Goal: Task Accomplishment & Management: Complete application form

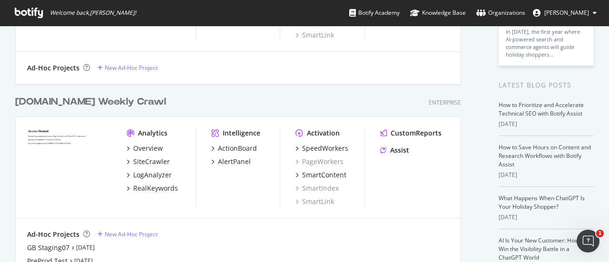
scroll to position [203, 0]
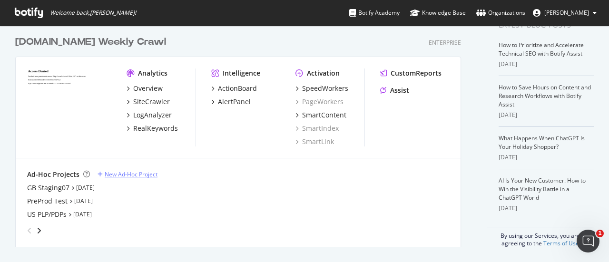
click at [124, 177] on div "New Ad-Hoc Project" at bounding box center [131, 174] width 53 height 8
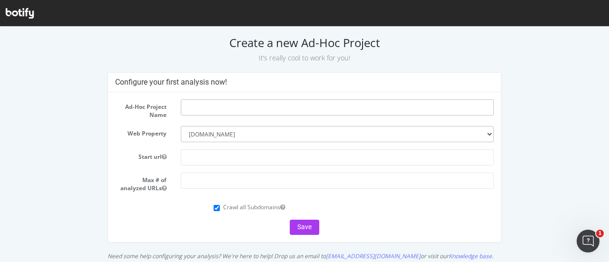
click at [194, 101] on input "text" at bounding box center [337, 107] width 313 height 16
click at [210, 163] on input "text" at bounding box center [337, 157] width 313 height 16
paste input "https://staging07.dtc.levi.com/GB/en_GB/?aclskip=true"
click at [271, 157] on input "https://staging07.dtc.levi.com/GB/en_GB/?aclskip=true" at bounding box center [337, 157] width 313 height 16
drag, startPoint x: 284, startPoint y: 157, endPoint x: 291, endPoint y: 157, distance: 7.2
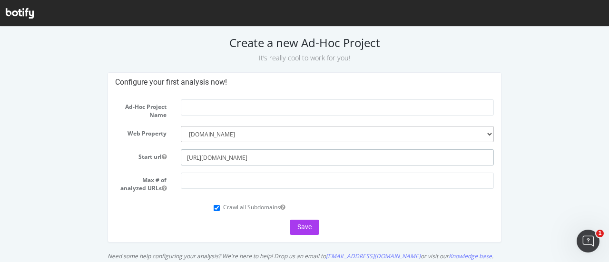
click at [291, 157] on input "https://staging07.dtc.levi.com/CA/en_GB/?aclskip=true" at bounding box center [337, 157] width 313 height 16
click at [310, 159] on input "[URL][DOMAIN_NAME]" at bounding box center [337, 157] width 313 height 16
type input "[URL][DOMAIN_NAME]"
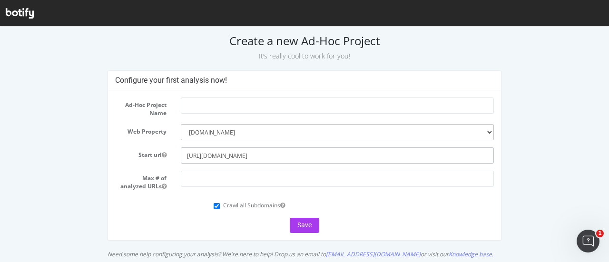
scroll to position [2, 0]
click at [245, 153] on input "[URL][DOMAIN_NAME]" at bounding box center [337, 155] width 313 height 16
click at [284, 156] on input "[URL][DOMAIN_NAME]" at bounding box center [337, 155] width 313 height 16
click at [297, 154] on input "[URL][DOMAIN_NAME]" at bounding box center [337, 155] width 313 height 16
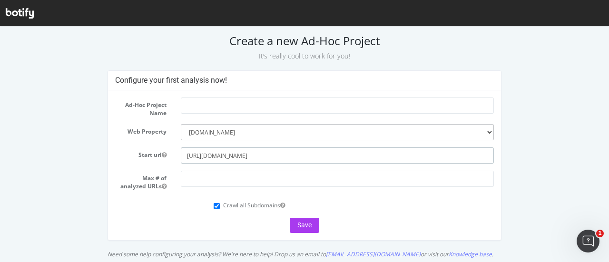
click at [297, 154] on input "[URL][DOMAIN_NAME]" at bounding box center [337, 155] width 313 height 16
click at [192, 185] on input "number" at bounding box center [337, 179] width 313 height 16
paste input "10000"
type input "10000"
click at [214, 199] on div "Crawl all Subdomains" at bounding box center [354, 204] width 281 height 13
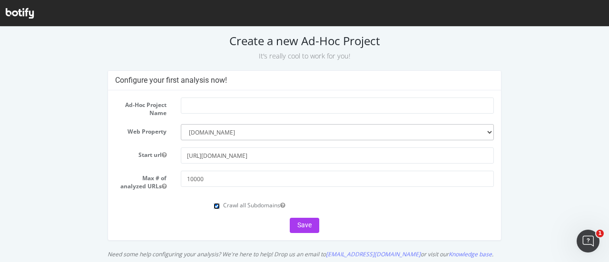
click at [214, 207] on input "Crawl all Subdomains" at bounding box center [217, 206] width 6 height 6
checkbox input "false"
click at [223, 106] on input "text" at bounding box center [337, 106] width 313 height 16
type input "CA Staging 07"
click at [304, 223] on button "Save" at bounding box center [304, 225] width 29 height 15
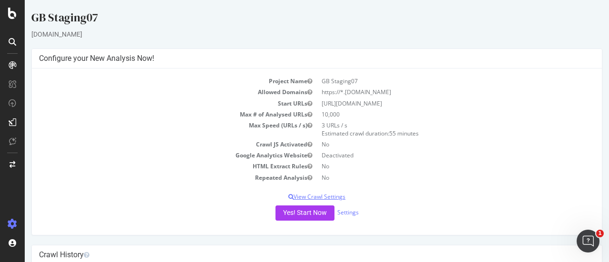
click at [315, 195] on p "View Crawl Settings" at bounding box center [317, 197] width 556 height 8
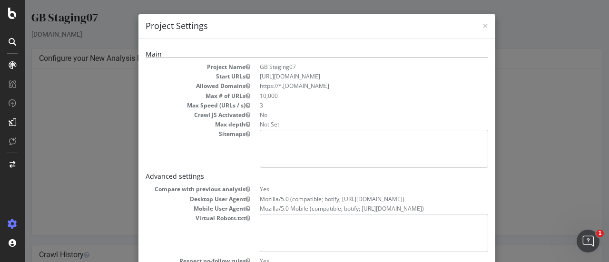
click at [314, 77] on dd "https://staging07.dtc.levi.com/GB/en_GB/?aclskip=true" at bounding box center [374, 76] width 228 height 8
copy dd "https://staging07.dtc.levi.com/GB/en_GB/?aclskip=true"
click at [328, 72] on dd "https://staging07.dtc.levi.com/GB/en_GB/?aclskip=true" at bounding box center [374, 76] width 228 height 8
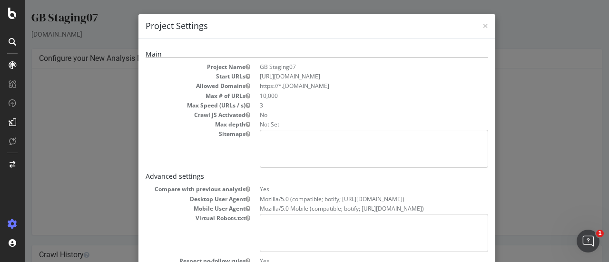
click at [363, 73] on dd "https://staging07.dtc.levi.com/GB/en_GB/?aclskip=true" at bounding box center [374, 76] width 228 height 8
click at [296, 85] on li "https://*.staging07.dtc.levi.com" at bounding box center [374, 86] width 228 height 8
copy li "https://*.staging07.dtc.levi.com"
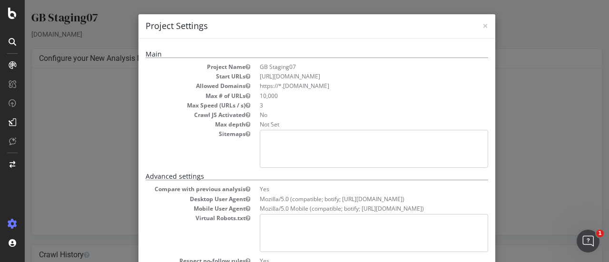
click at [267, 98] on dd "10,000" at bounding box center [374, 96] width 228 height 8
copy dd "10,000"
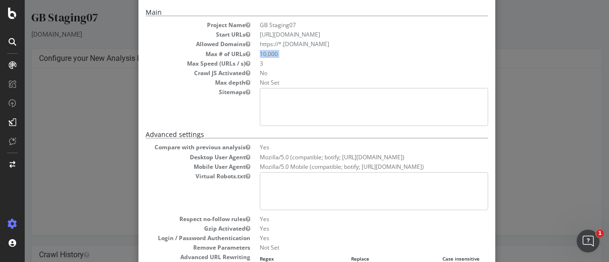
scroll to position [95, 0]
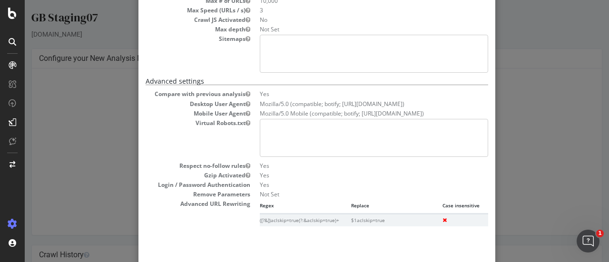
click at [524, 56] on div "× Close Project Settings Main Project Name GB Staging07 Start URLs https://stag…" at bounding box center [317, 131] width 584 height 262
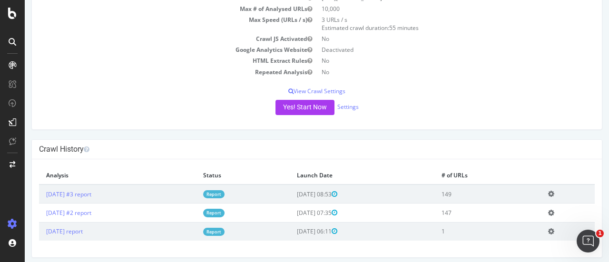
scroll to position [109, 0]
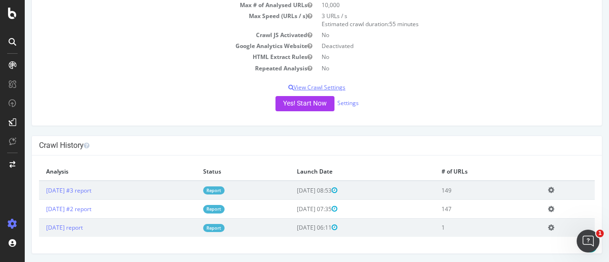
click at [327, 87] on p "View Crawl Settings" at bounding box center [317, 87] width 556 height 8
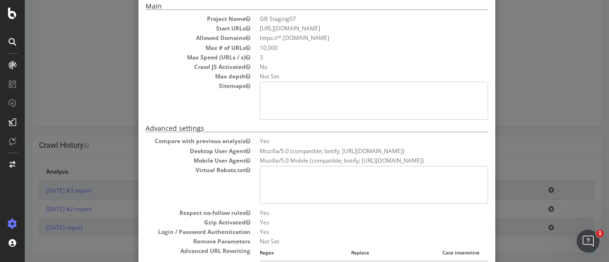
scroll to position [143, 0]
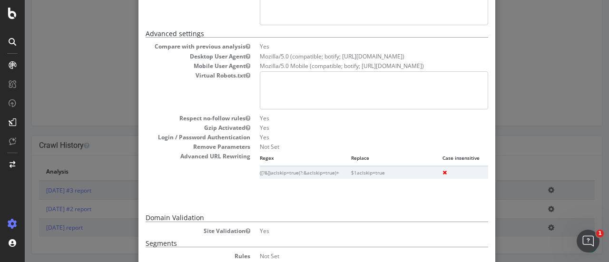
click at [280, 92] on pre at bounding box center [374, 90] width 228 height 38
click at [284, 77] on pre at bounding box center [374, 90] width 228 height 38
click at [271, 75] on pre at bounding box center [374, 90] width 228 height 38
click at [270, 75] on pre at bounding box center [374, 90] width 228 height 38
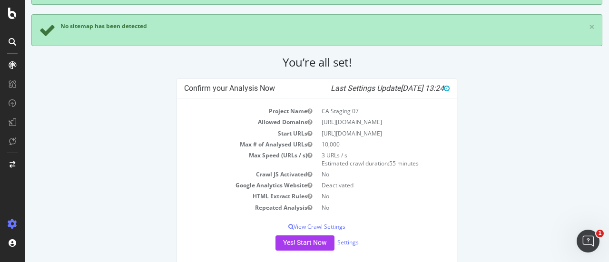
scroll to position [95, 0]
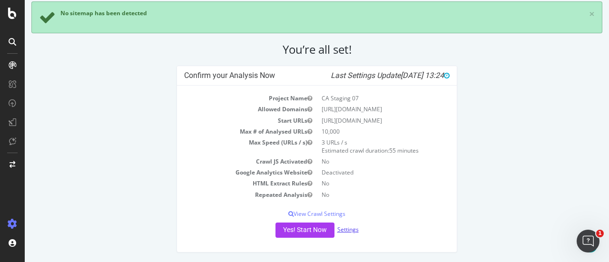
click at [352, 229] on link "Settings" at bounding box center [347, 230] width 21 height 8
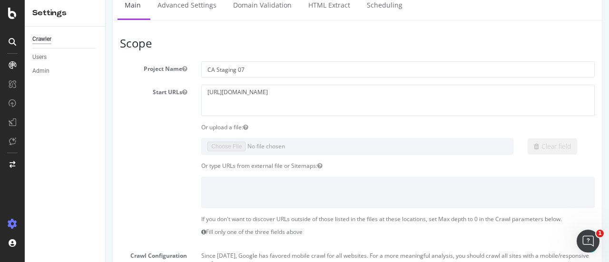
scroll to position [95, 0]
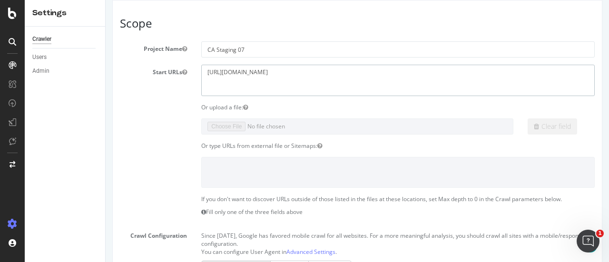
click at [302, 73] on textarea "[URL][DOMAIN_NAME]" at bounding box center [397, 80] width 393 height 31
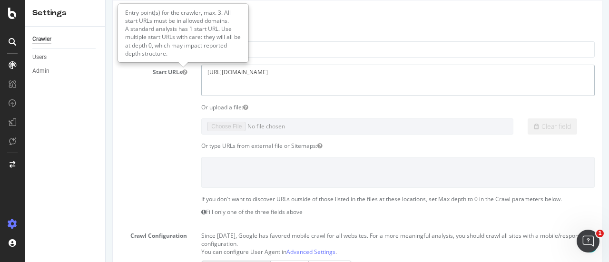
click at [263, 72] on textarea "[URL][DOMAIN_NAME]" at bounding box center [397, 80] width 393 height 31
click at [388, 69] on textarea "[URL][DOMAIN_NAME]" at bounding box center [397, 80] width 393 height 31
paste textarea "[URL][DOMAIN_NAME]"
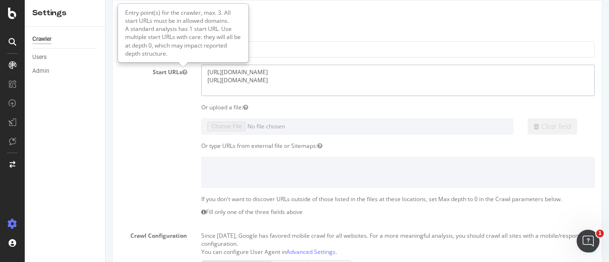
drag, startPoint x: 297, startPoint y: 79, endPoint x: 302, endPoint y: 78, distance: 5.3
click at [302, 78] on textarea "[URL][DOMAIN_NAME]" at bounding box center [397, 80] width 393 height 31
type textarea "[URL][DOMAIN_NAME] [URL][DOMAIN_NAME]"
click at [353, 74] on textarea "[URL][DOMAIN_NAME]" at bounding box center [397, 80] width 393 height 31
click at [356, 78] on textarea "[URL][DOMAIN_NAME]" at bounding box center [397, 80] width 393 height 31
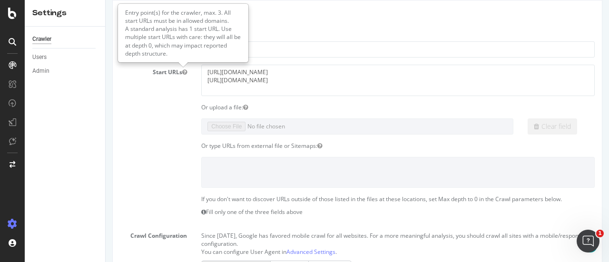
click at [349, 103] on div "Or upload a file:" at bounding box center [398, 107] width 408 height 8
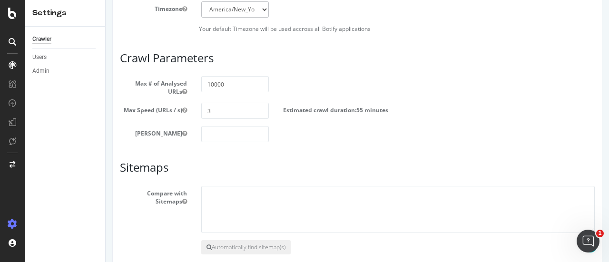
scroll to position [523, 0]
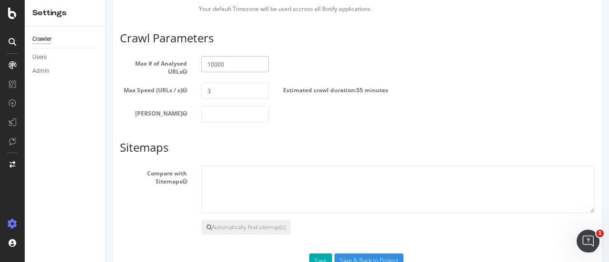
drag, startPoint x: 209, startPoint y: 58, endPoint x: 204, endPoint y: 58, distance: 5.7
click at [204, 58] on input "10000" at bounding box center [234, 64] width 67 height 16
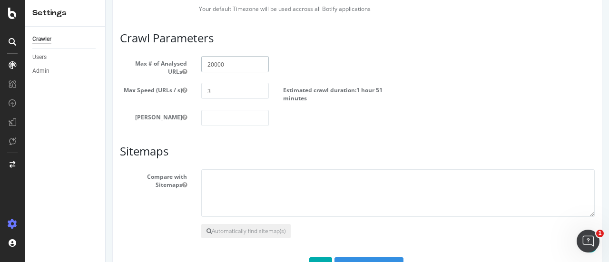
type input "20000"
drag, startPoint x: 212, startPoint y: 90, endPoint x: 197, endPoint y: 91, distance: 14.8
click at [197, 91] on div "3" at bounding box center [234, 91] width 81 height 16
click at [186, 106] on section "Max # of Analysed URLs 20000 Max Speed (URLs / s) 3 Estimated crawl duration: 1…" at bounding box center [357, 91] width 475 height 70
drag, startPoint x: 215, startPoint y: 88, endPoint x: 195, endPoint y: 90, distance: 20.1
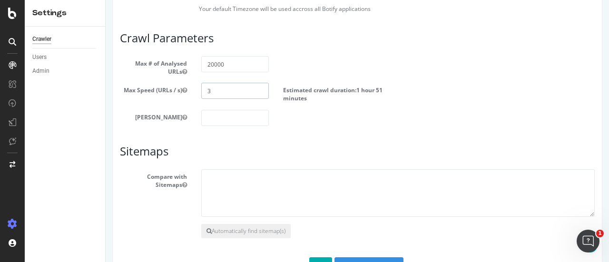
click at [195, 90] on div "3" at bounding box center [234, 91] width 81 height 16
drag, startPoint x: 209, startPoint y: 88, endPoint x: 197, endPoint y: 86, distance: 12.0
click at [198, 86] on div "2" at bounding box center [234, 91] width 81 height 16
type input "1"
click at [176, 100] on section "Max # of Analysed URLs 20000 Max Speed (URLs / s) 1 Estimated crawl duration: 5…" at bounding box center [357, 91] width 475 height 70
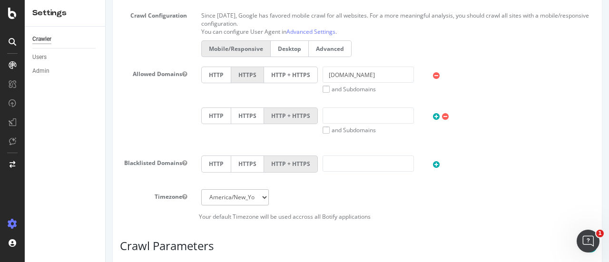
scroll to position [268, 0]
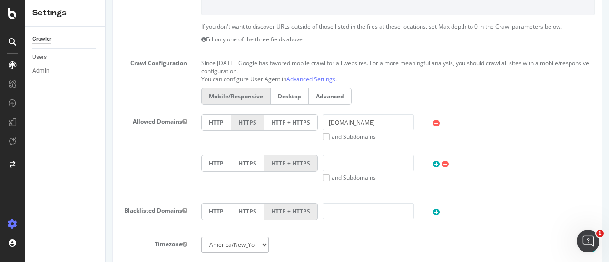
click at [333, 95] on label "Advanced" at bounding box center [330, 96] width 43 height 17
click at [106, 0] on input "Advanced" at bounding box center [106, 0] width 0 height 0
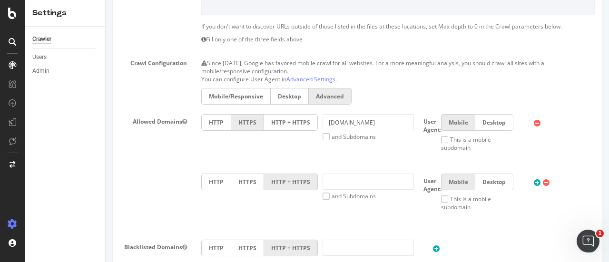
click at [215, 93] on label "Mobile/Responsive" at bounding box center [235, 96] width 69 height 17
click at [106, 0] on input "Mobile/Responsive" at bounding box center [106, 0] width 0 height 0
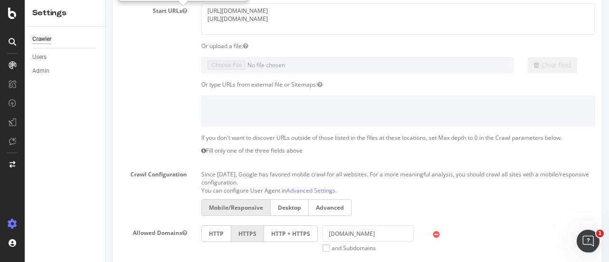
scroll to position [30, 0]
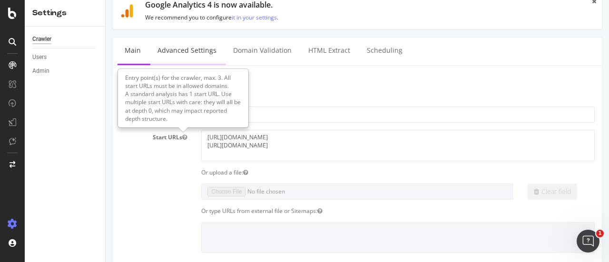
click at [200, 49] on link "Advanced Settings" at bounding box center [186, 51] width 73 height 26
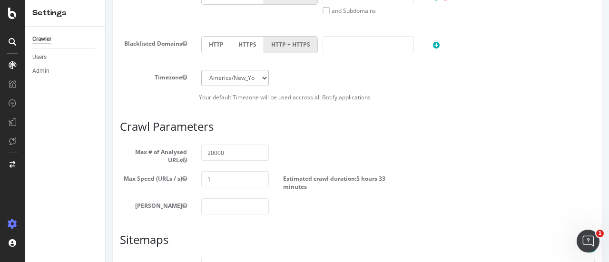
scroll to position [553, 0]
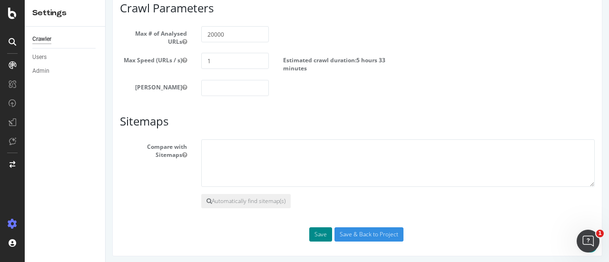
click at [319, 233] on button "Save" at bounding box center [320, 234] width 23 height 14
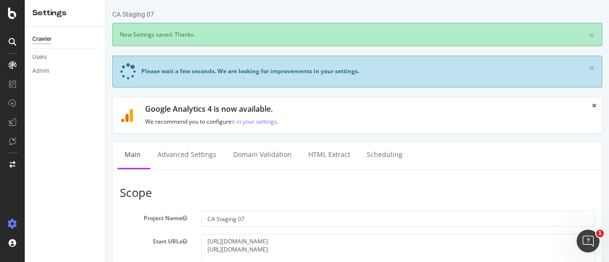
scroll to position [0, 0]
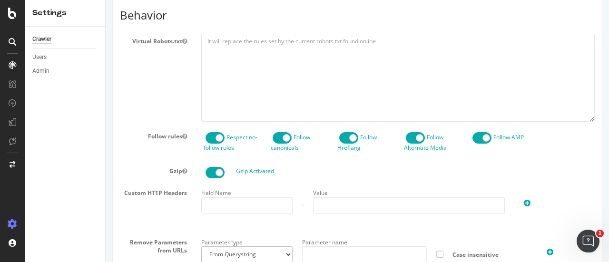
scroll to position [483, 0]
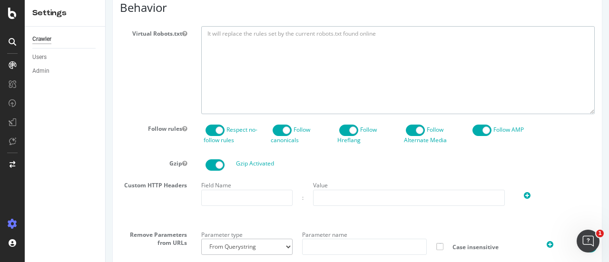
click at [238, 72] on textarea at bounding box center [397, 70] width 393 height 88
paste textarea "#For all robots User-agent: * #Allow critical path files Allow: *.js Allow: *.c…"
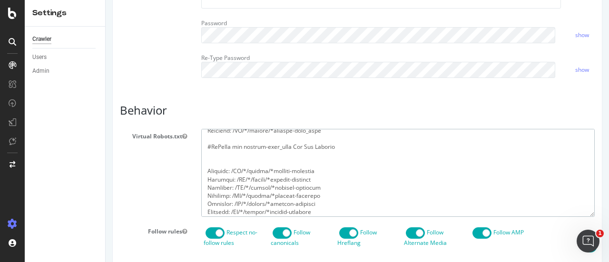
scroll to position [428, 0]
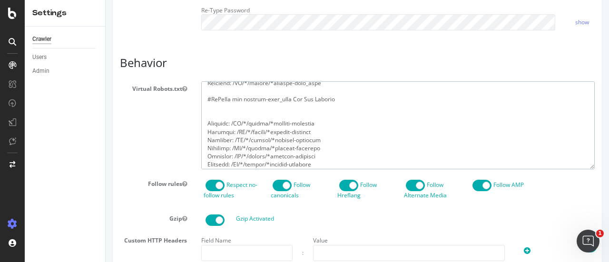
click at [343, 144] on textarea at bounding box center [397, 125] width 393 height 88
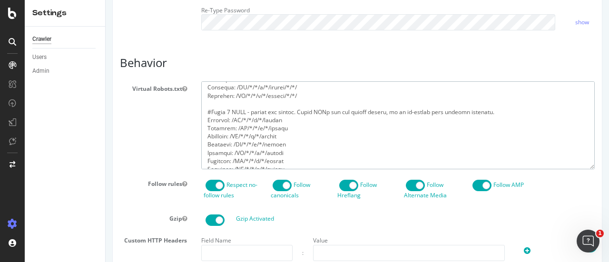
scroll to position [0, 0]
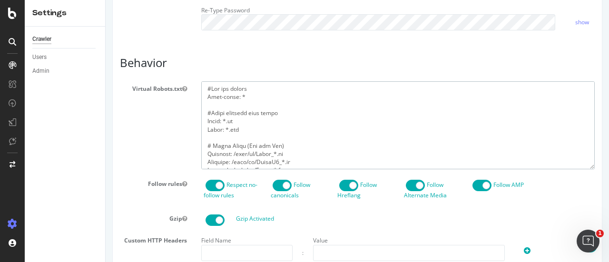
drag, startPoint x: 335, startPoint y: 129, endPoint x: 174, endPoint y: 32, distance: 188.6
click at [174, 32] on div "Report features Content Quality Evaluate Content Quality Identify areas of your…" at bounding box center [357, 63] width 475 height 748
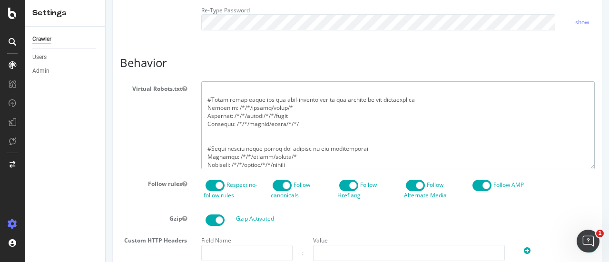
scroll to position [10246, 0]
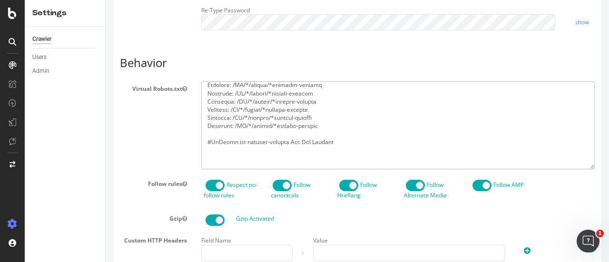
drag, startPoint x: 207, startPoint y: 157, endPoint x: 350, endPoint y: 156, distance: 142.7
click at [350, 156] on textarea at bounding box center [397, 125] width 393 height 88
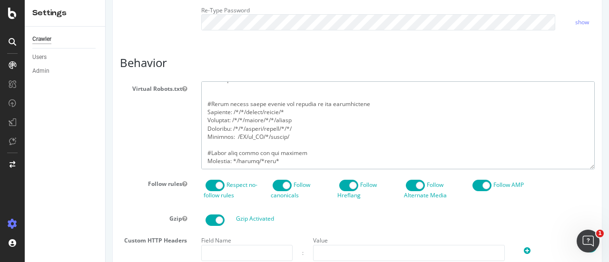
scroll to position [559, 0]
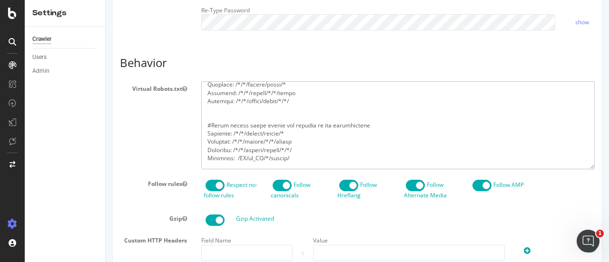
click at [261, 137] on textarea at bounding box center [397, 125] width 393 height 88
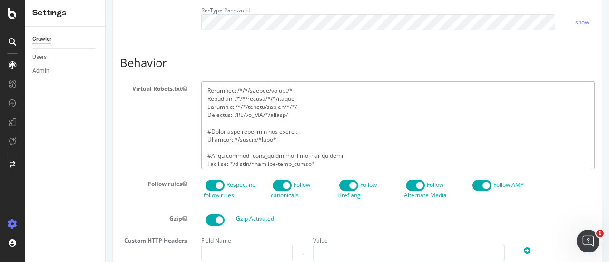
scroll to position [606, 0]
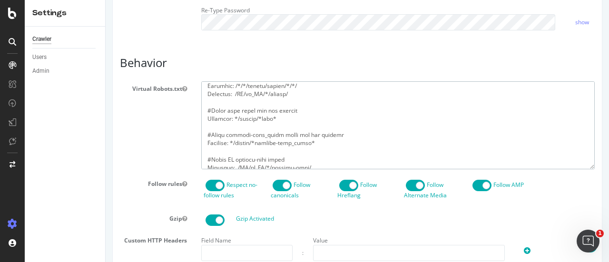
click at [225, 125] on textarea at bounding box center [397, 125] width 393 height 88
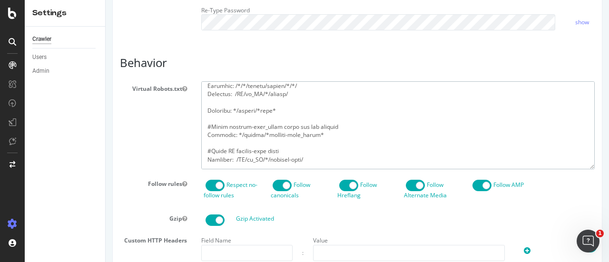
click at [238, 141] on textarea at bounding box center [397, 125] width 393 height 88
click at [238, 140] on textarea at bounding box center [397, 125] width 393 height 88
click at [238, 141] on textarea at bounding box center [397, 125] width 393 height 88
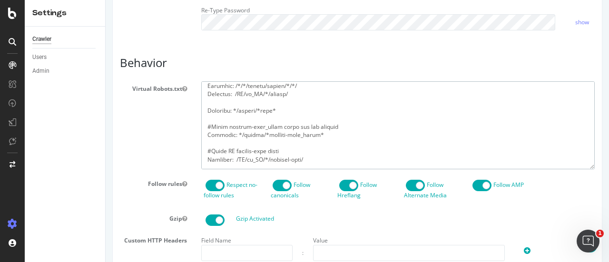
click at [238, 141] on textarea at bounding box center [397, 125] width 393 height 88
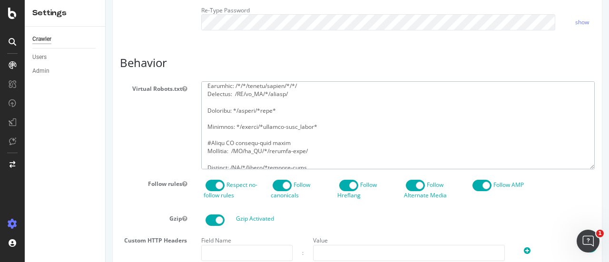
click at [237, 155] on textarea at bounding box center [397, 125] width 393 height 88
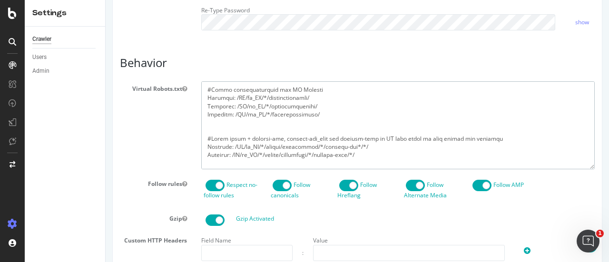
scroll to position [2414, 0]
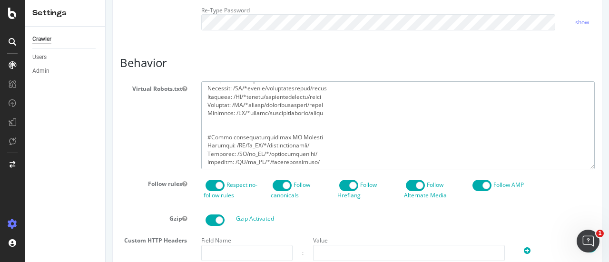
drag, startPoint x: 207, startPoint y: 126, endPoint x: 364, endPoint y: 127, distance: 157.0
click at [364, 127] on textarea at bounding box center [397, 125] width 393 height 88
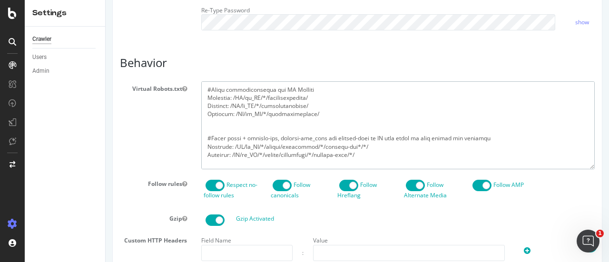
scroll to position [667, 0]
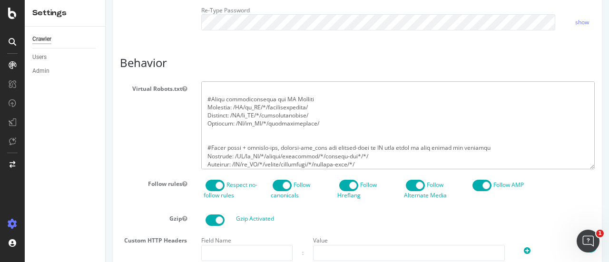
drag, startPoint x: 327, startPoint y: 98, endPoint x: 243, endPoint y: 107, distance: 84.6
click at [243, 107] on textarea at bounding box center [397, 125] width 393 height 88
click at [242, 111] on textarea at bounding box center [397, 125] width 393 height 88
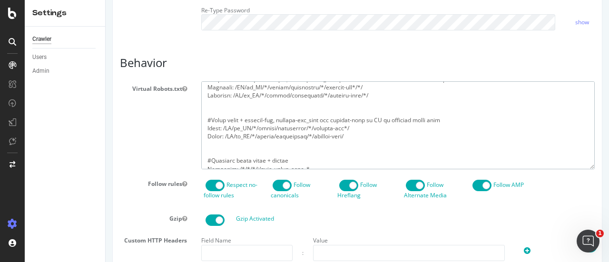
scroll to position [690, 0]
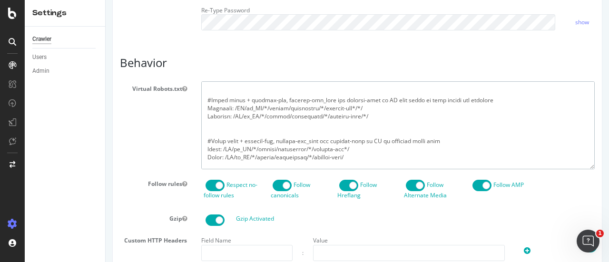
drag, startPoint x: 359, startPoint y: 169, endPoint x: 198, endPoint y: 112, distance: 171.2
click at [198, 112] on div at bounding box center [398, 125] width 408 height 88
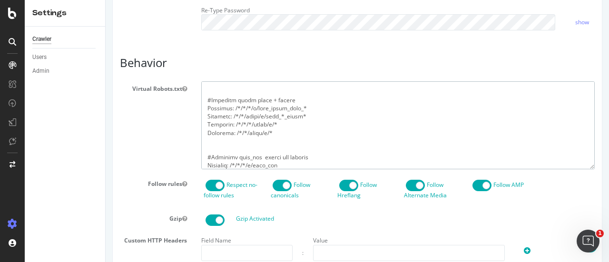
click at [264, 117] on textarea at bounding box center [397, 125] width 393 height 88
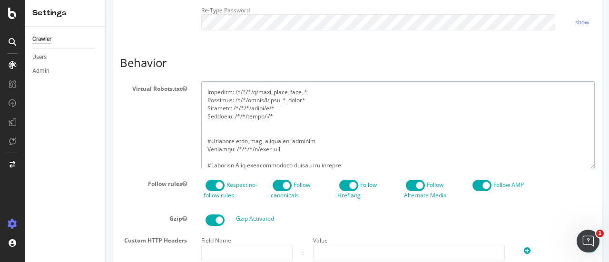
scroll to position [737, 0]
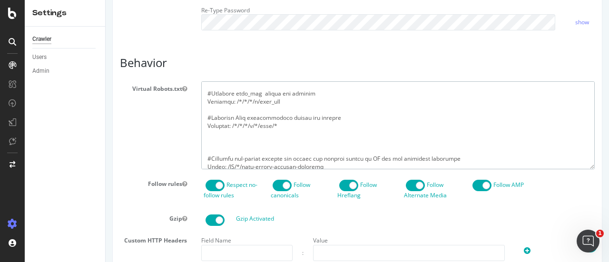
click at [255, 106] on textarea at bounding box center [397, 125] width 393 height 88
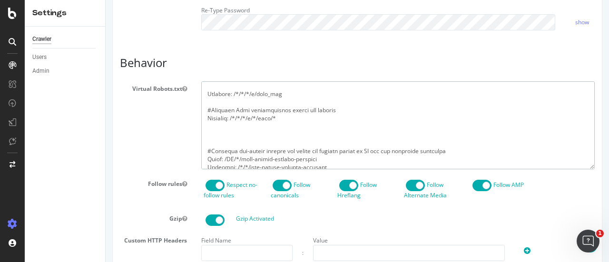
scroll to position [721, 0]
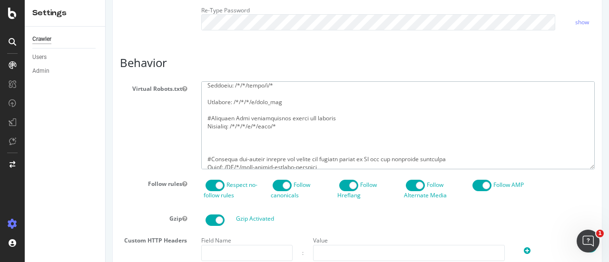
click at [256, 132] on textarea at bounding box center [397, 125] width 393 height 88
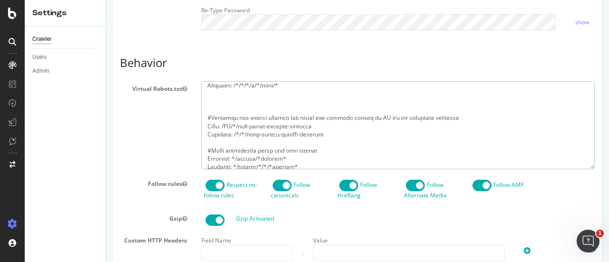
scroll to position [768, 0]
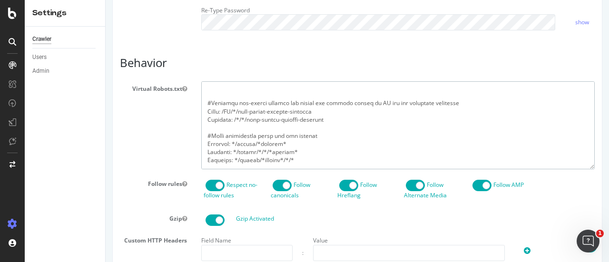
click at [252, 118] on textarea at bounding box center [397, 125] width 393 height 88
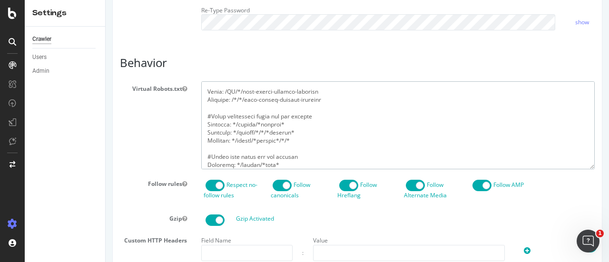
scroll to position [752, 0]
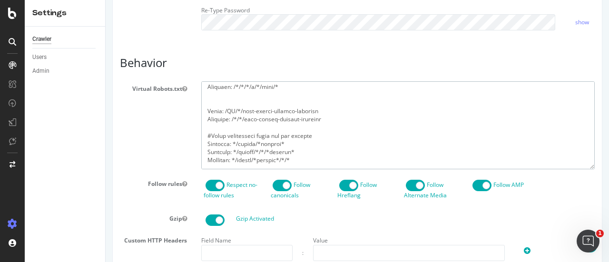
click at [272, 153] on textarea at bounding box center [397, 125] width 393 height 88
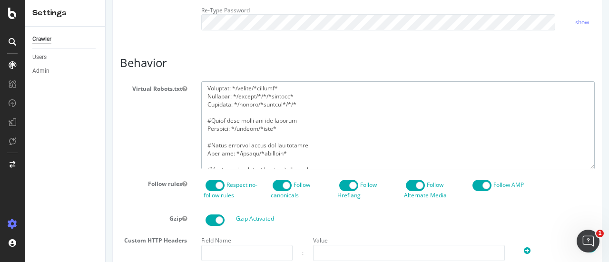
click at [231, 137] on textarea at bounding box center [397, 125] width 393 height 88
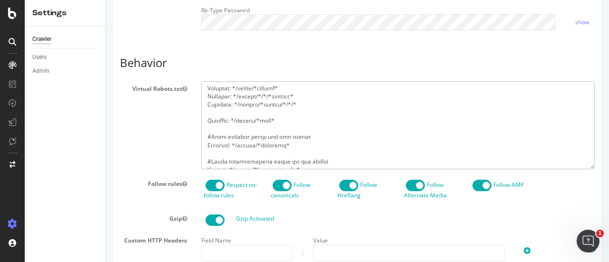
click at [239, 151] on textarea at bounding box center [397, 125] width 393 height 88
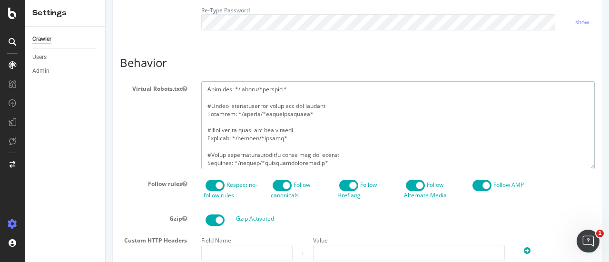
click at [239, 120] on textarea at bounding box center [397, 125] width 393 height 88
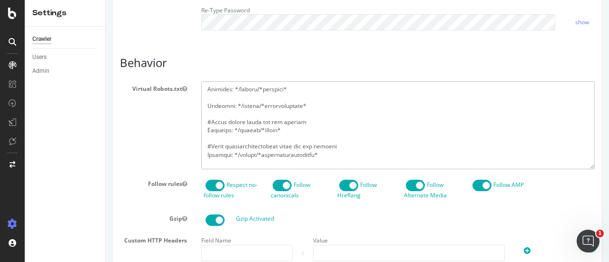
click at [231, 136] on textarea at bounding box center [397, 125] width 393 height 88
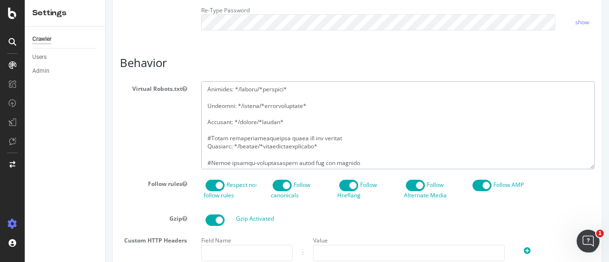
click at [234, 153] on textarea at bounding box center [397, 125] width 393 height 88
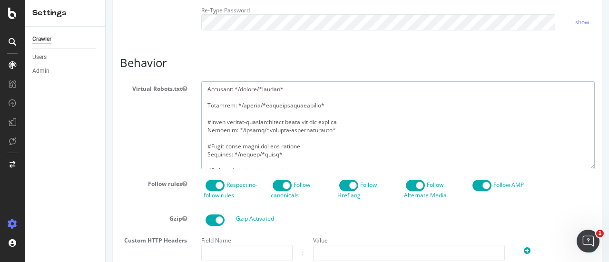
scroll to position [895, 0]
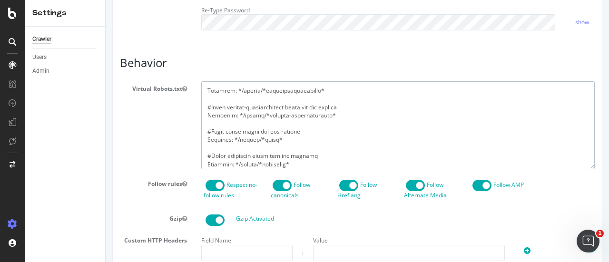
click at [240, 122] on textarea at bounding box center [397, 125] width 393 height 88
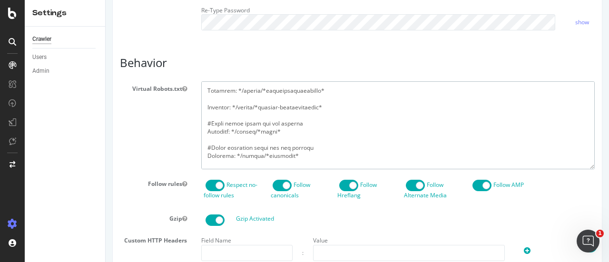
click at [237, 135] on textarea at bounding box center [397, 125] width 393 height 88
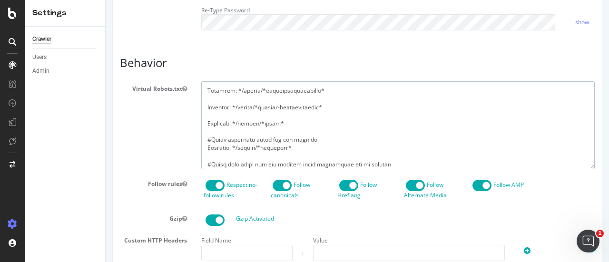
click at [233, 153] on textarea at bounding box center [397, 125] width 393 height 88
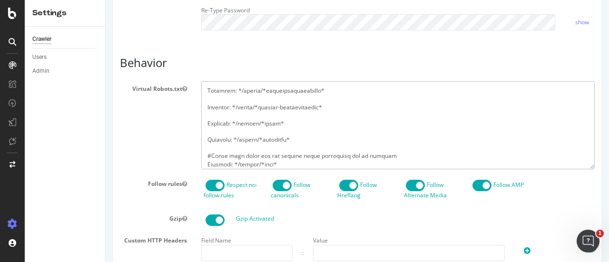
scroll to position [942, 0]
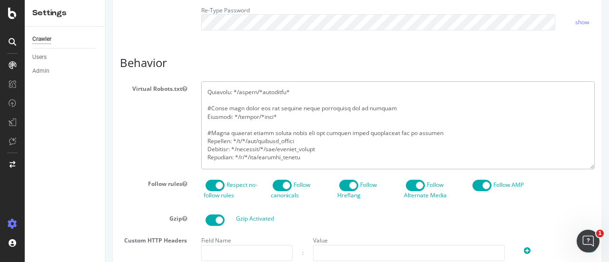
click at [242, 118] on textarea at bounding box center [397, 125] width 393 height 88
click at [243, 124] on textarea at bounding box center [397, 125] width 393 height 88
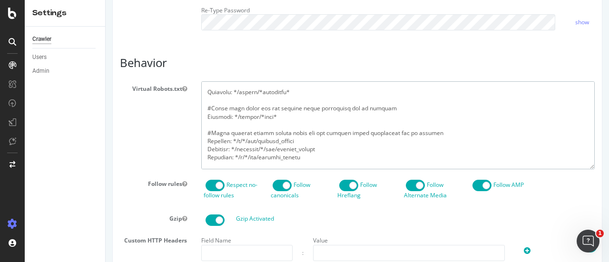
click at [243, 124] on textarea at bounding box center [397, 125] width 393 height 88
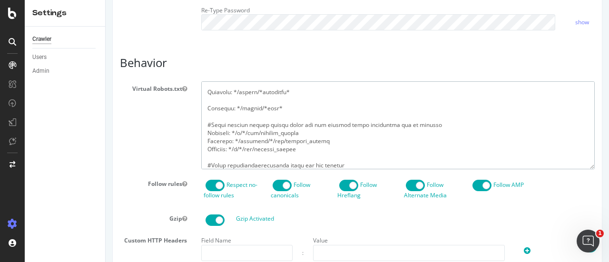
click at [237, 139] on textarea at bounding box center [397, 125] width 393 height 88
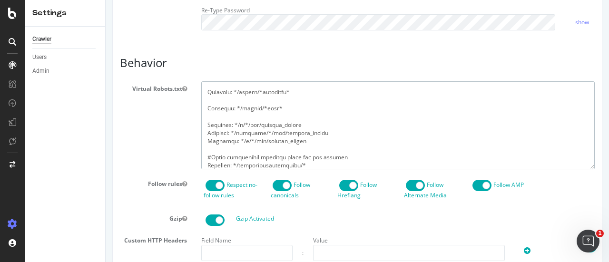
scroll to position [990, 0]
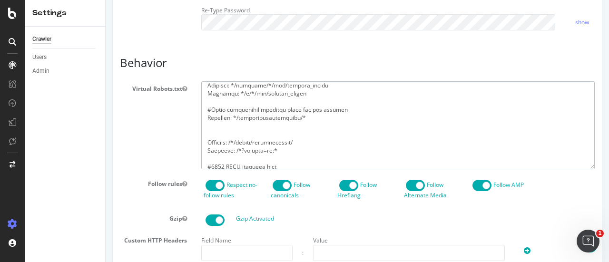
click at [237, 125] on textarea at bounding box center [397, 125] width 393 height 88
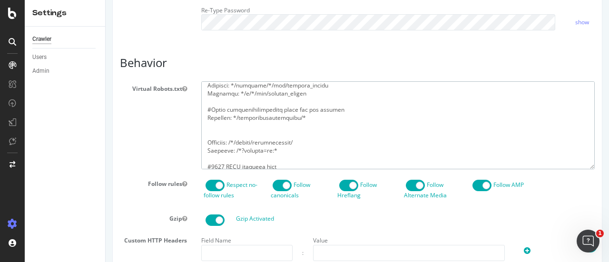
click at [237, 125] on textarea at bounding box center [397, 125] width 393 height 88
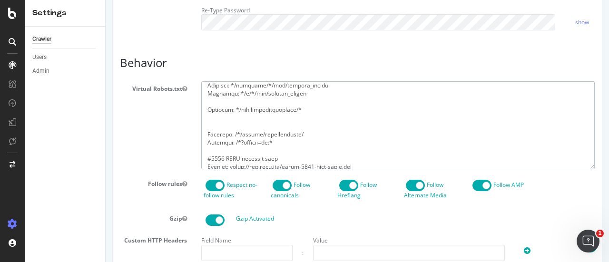
click at [232, 148] on textarea at bounding box center [397, 125] width 393 height 88
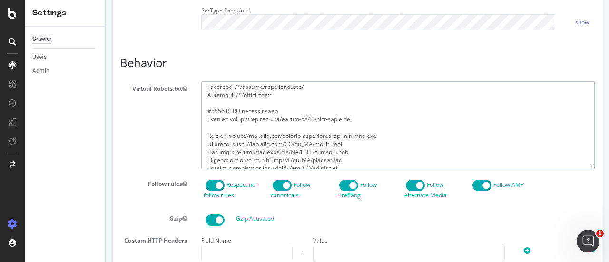
drag, startPoint x: 362, startPoint y: 132, endPoint x: 189, endPoint y: 126, distance: 172.3
click at [189, 126] on div "Virtual Robots.txt" at bounding box center [357, 125] width 489 height 88
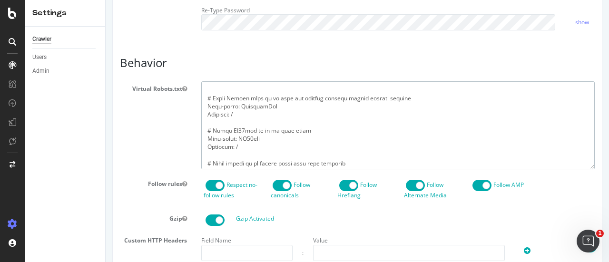
scroll to position [1609, 0]
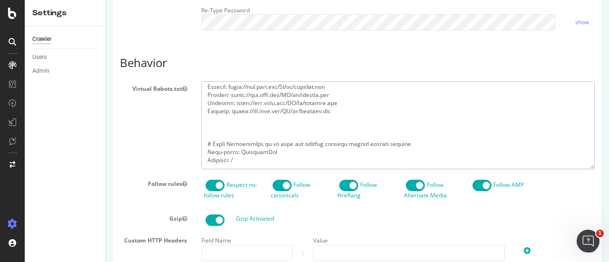
drag, startPoint x: 203, startPoint y: 135, endPoint x: 344, endPoint y: 149, distance: 142.0
click at [344, 149] on textarea at bounding box center [397, 125] width 393 height 88
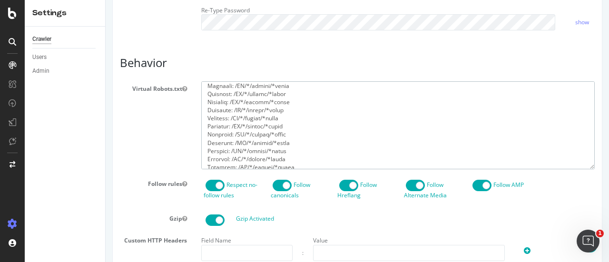
scroll to position [1307, 0]
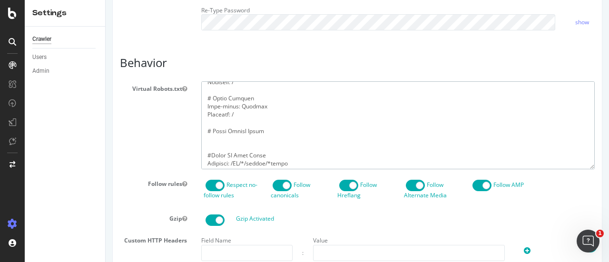
drag, startPoint x: 212, startPoint y: 105, endPoint x: 298, endPoint y: 163, distance: 103.2
click at [298, 163] on textarea at bounding box center [397, 125] width 393 height 88
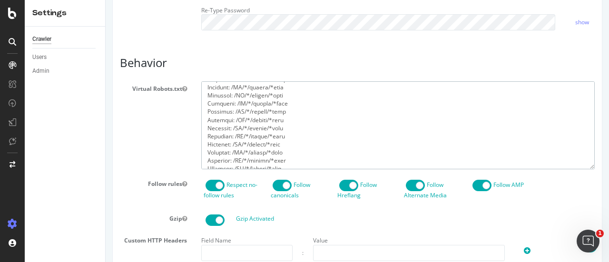
scroll to position [1369, 0]
drag, startPoint x: 209, startPoint y: 157, endPoint x: 333, endPoint y: 213, distance: 136.0
click at [333, 213] on section "Virtual Robots.txt Follow rules Respect no-follow rules Follow canonicals Follo…" at bounding box center [357, 242] width 475 height 322
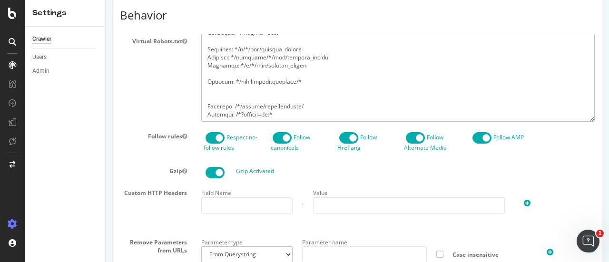
scroll to position [641, 0]
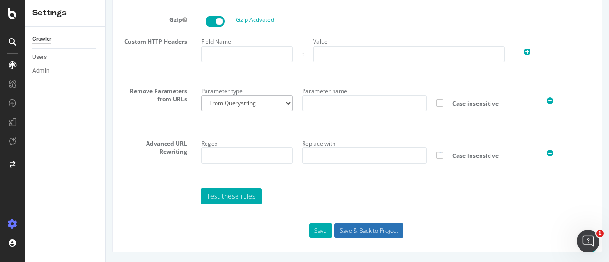
type textarea "Disallow: /[GEOGRAPHIC_DATA]/en_CA/*/baby Disallow: /[GEOGRAPHIC_DATA]/en_CA/*/…"
click at [383, 231] on input "Save & Back to Project" at bounding box center [368, 231] width 69 height 14
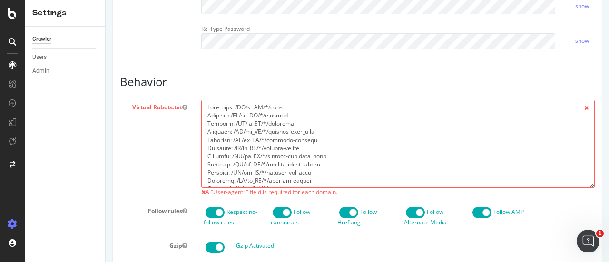
scroll to position [428, 0]
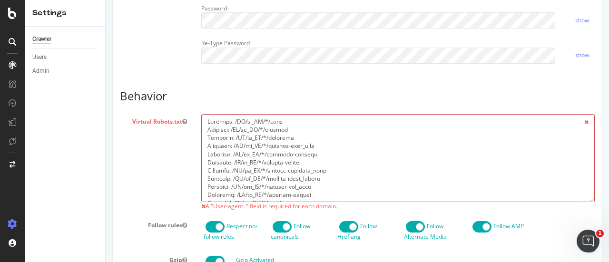
click at [205, 139] on textarea at bounding box center [397, 158] width 393 height 88
paste textarea "User-agent: *"
click at [295, 153] on textarea at bounding box center [397, 158] width 393 height 88
click at [140, 189] on div "Virtual Robots.txt A "User-agent: " field is required for each domain." at bounding box center [357, 162] width 489 height 97
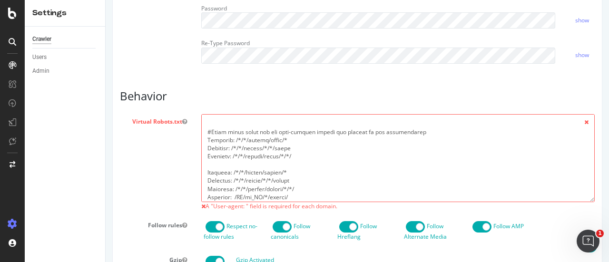
scroll to position [523, 0]
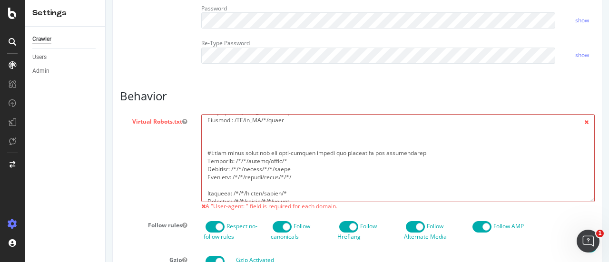
click at [218, 162] on textarea at bounding box center [397, 158] width 393 height 88
click at [219, 167] on textarea at bounding box center [397, 158] width 393 height 88
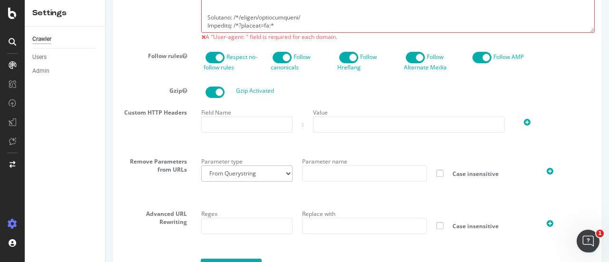
scroll to position [681, 0]
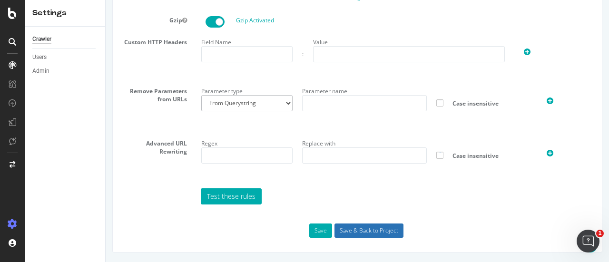
type textarea "User-agent: * Disallow: /[GEOGRAPHIC_DATA]/en_CA/*/baby Disallow: /[GEOGRAPHIC_…"
click at [368, 233] on input "Save & Back to Project" at bounding box center [368, 231] width 69 height 14
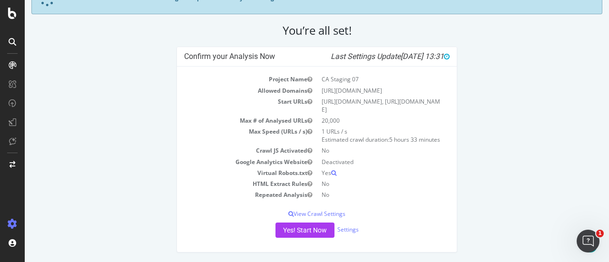
scroll to position [106, 0]
click at [298, 232] on button "Yes! Start Now" at bounding box center [304, 230] width 59 height 15
